Goal: Information Seeking & Learning: Find specific fact

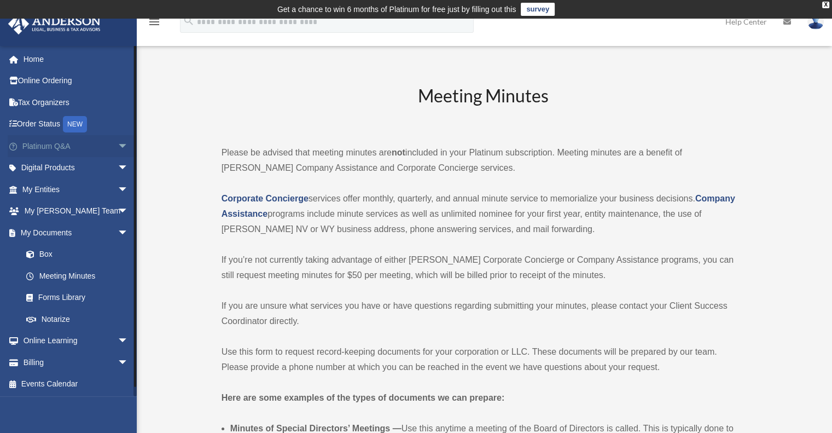
click at [55, 150] on link "Platinum Q&A arrow_drop_down" at bounding box center [76, 146] width 137 height 22
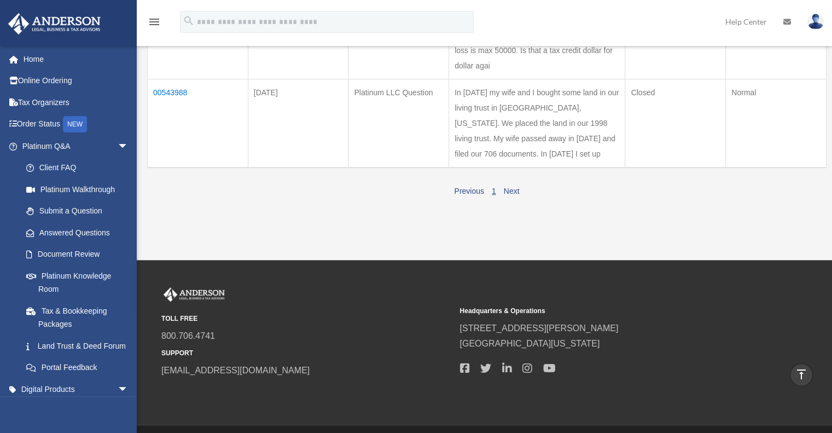
scroll to position [498, 0]
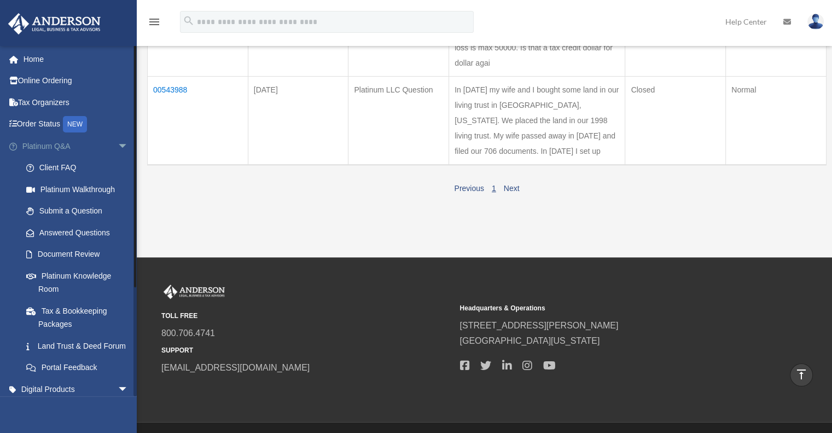
click at [119, 146] on span "arrow_drop_down" at bounding box center [129, 146] width 22 height 22
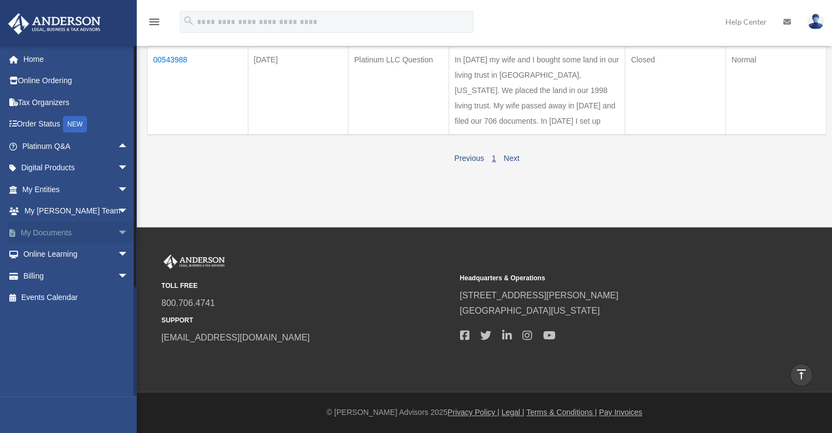
scroll to position [679, 0]
click at [8, 135] on link "Platinum Q&A arrow_drop_up" at bounding box center [74, 146] width 132 height 22
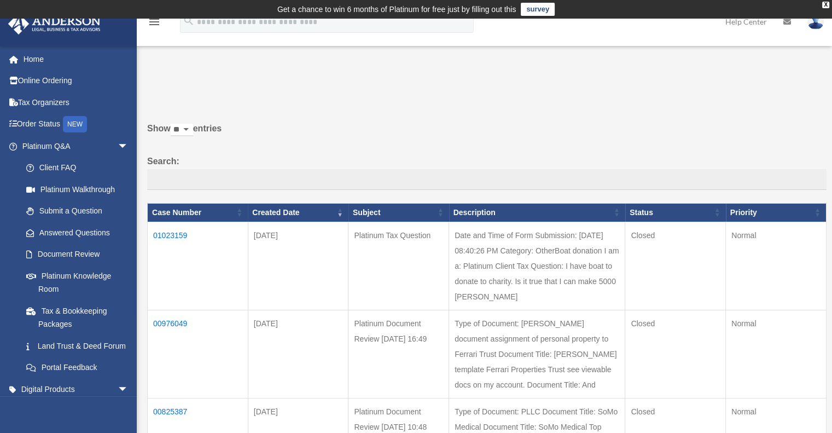
click at [220, 130] on label "Show ** ** ** *** entries" at bounding box center [486, 134] width 679 height 26
click at [193, 130] on select "** ** ** ***" at bounding box center [182, 130] width 22 height 13
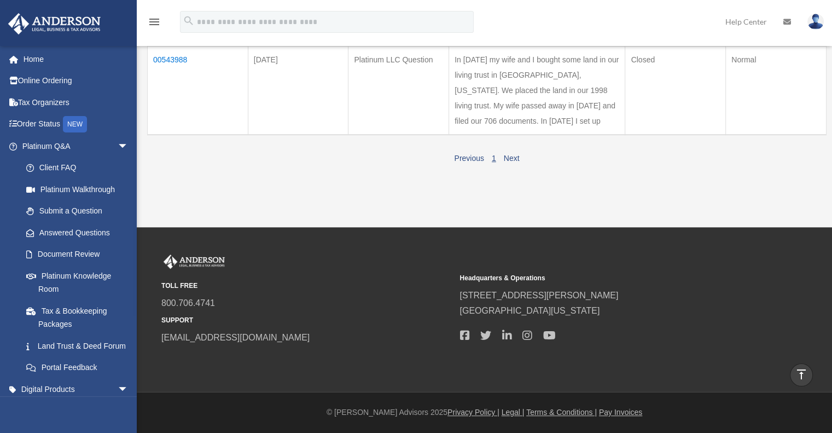
scroll to position [679, 0]
click at [515, 159] on link "Next" at bounding box center [512, 158] width 16 height 9
click at [516, 159] on link "Next" at bounding box center [512, 158] width 16 height 9
click at [516, 160] on link "Next" at bounding box center [512, 158] width 16 height 9
click at [472, 160] on link "Previous" at bounding box center [469, 158] width 30 height 9
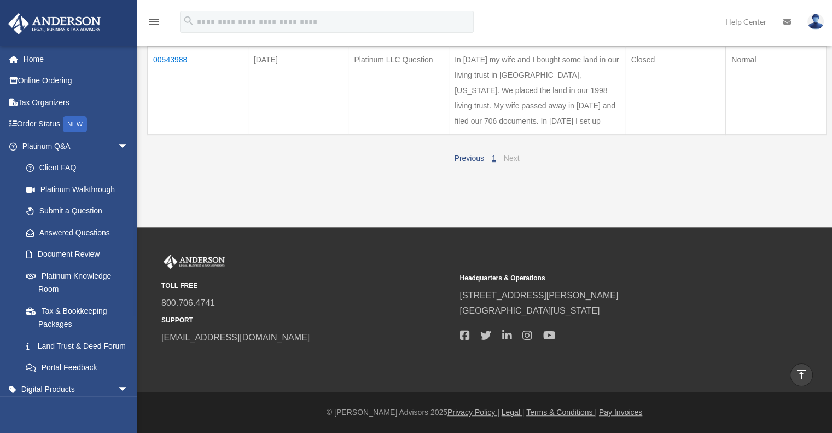
click at [518, 160] on link "Next" at bounding box center [512, 158] width 16 height 9
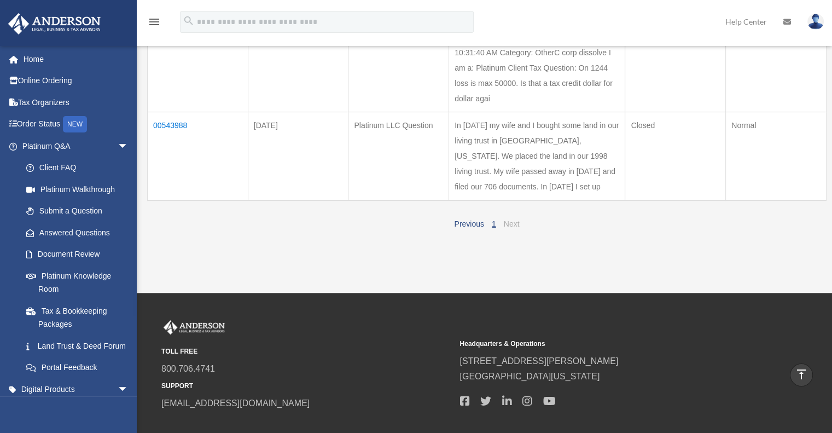
scroll to position [460, 0]
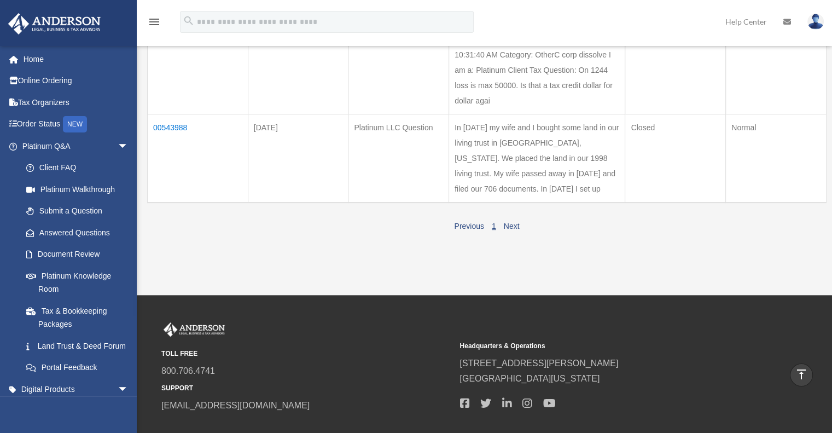
click at [533, 114] on td "Date and Time of Form Submission: 11/12/2024 10:31:40 AM Category: OtherC corp …" at bounding box center [537, 70] width 176 height 88
click at [525, 114] on td "Date and Time of Form Submission: 11/12/2024 10:31:40 AM Category: OtherC corp …" at bounding box center [537, 70] width 176 height 88
click at [180, 114] on td "00774490" at bounding box center [198, 70] width 101 height 88
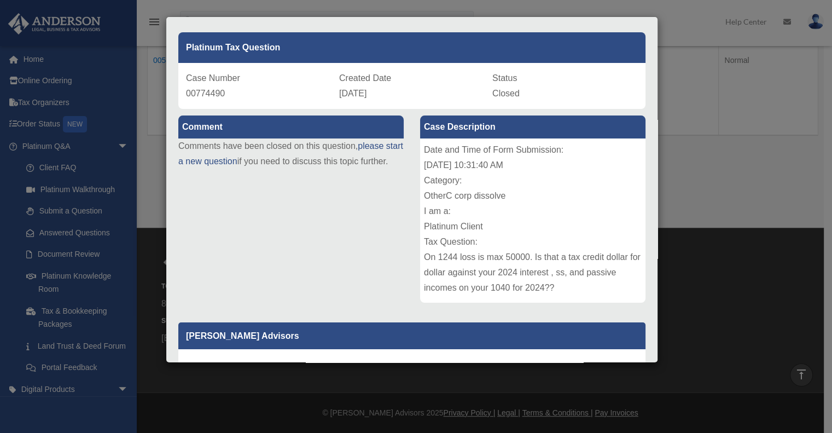
scroll to position [0, 0]
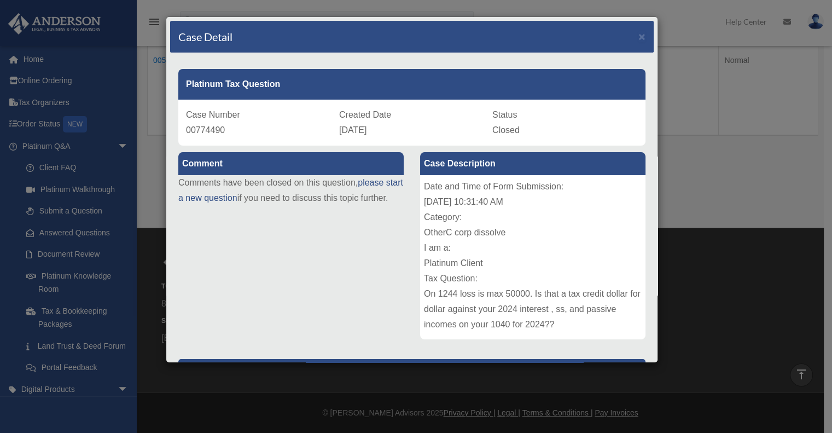
click at [88, 123] on div "Case Detail × Platinum Tax Question Case Number 00774490 Created Date November …" at bounding box center [416, 216] width 832 height 433
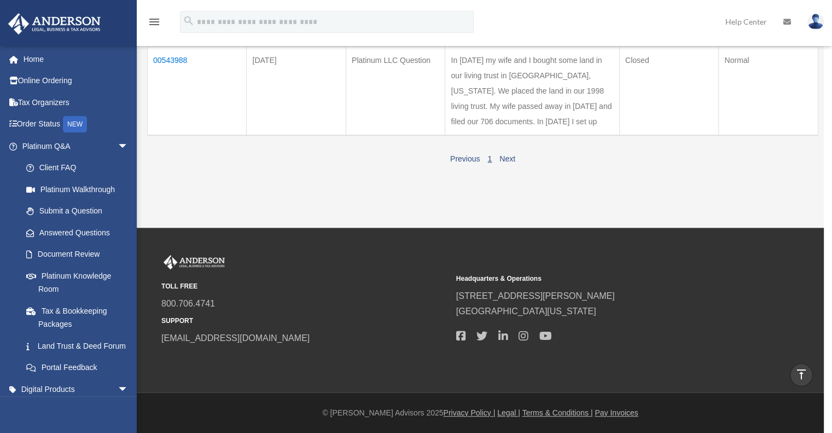
scroll to position [679, 0]
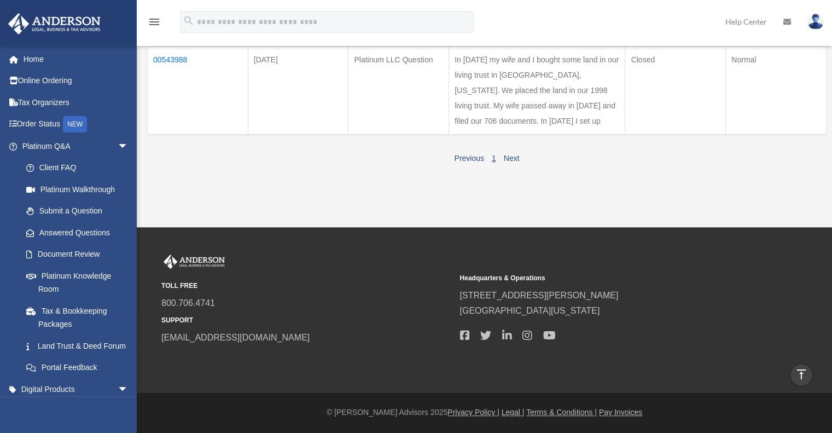
click at [493, 161] on link "1" at bounding box center [494, 158] width 4 height 9
click at [511, 161] on link "Next" at bounding box center [512, 158] width 16 height 9
click at [70, 146] on link "Platinum Q&A arrow_drop_down" at bounding box center [76, 146] width 137 height 22
click at [118, 149] on span "arrow_drop_down" at bounding box center [129, 146] width 22 height 22
